Goal: Transaction & Acquisition: Purchase product/service

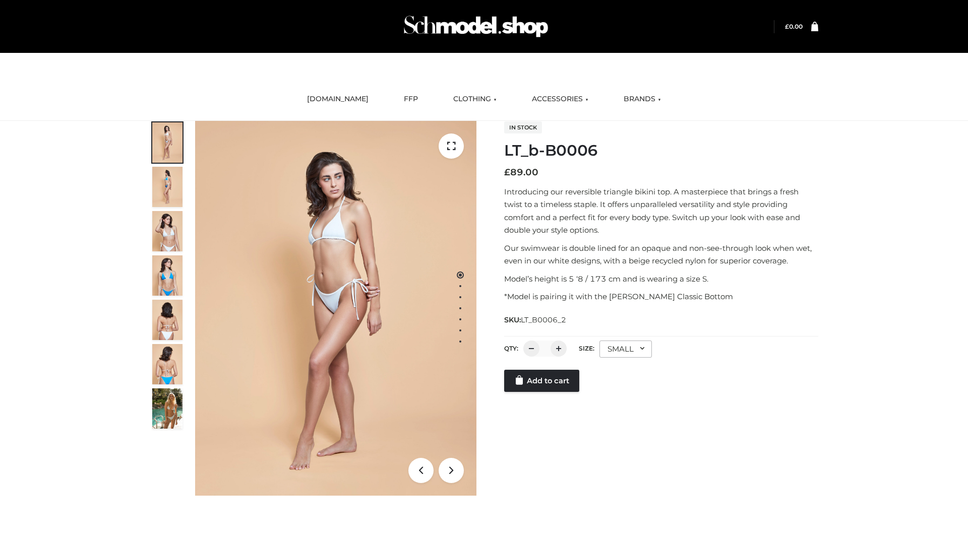
click at [542, 392] on link "Add to cart" at bounding box center [541, 381] width 75 height 22
